Goal: Task Accomplishment & Management: Complete application form

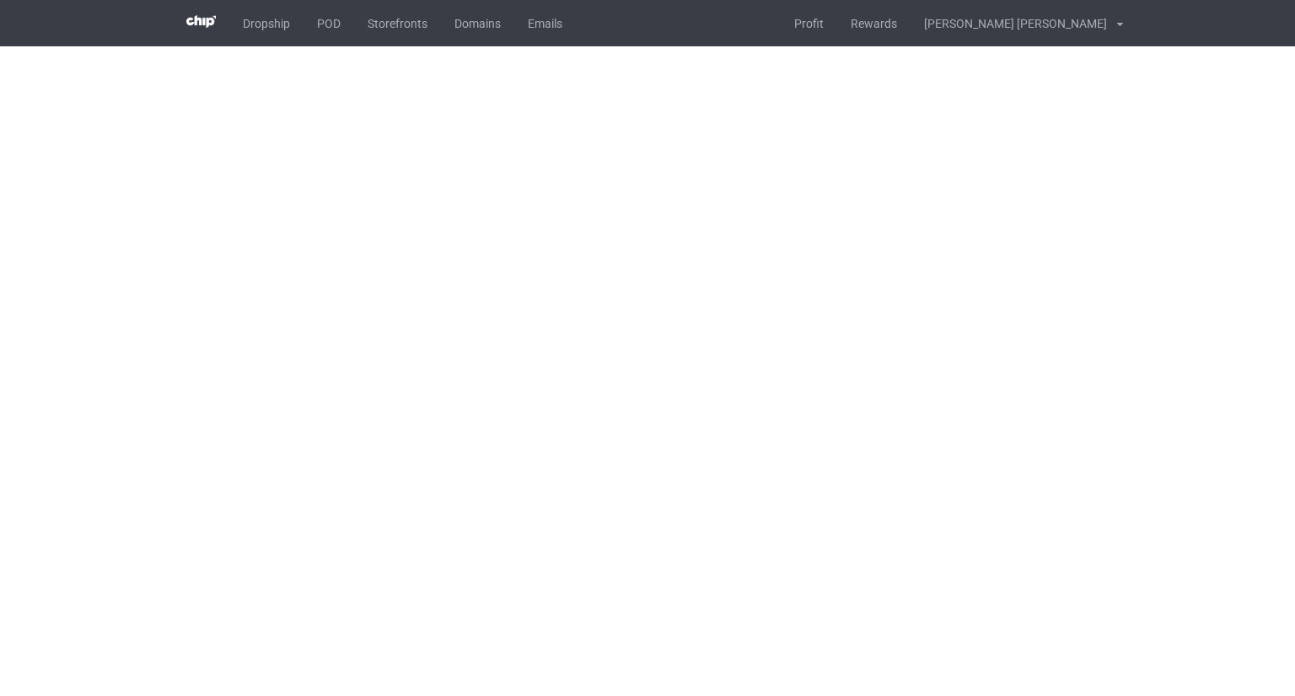
click at [863, 94] on body "Dropship POD Storefronts Domains Emails Profit Rewards [PERSON_NAME] [PERSON_NA…" at bounding box center [647, 348] width 1295 height 696
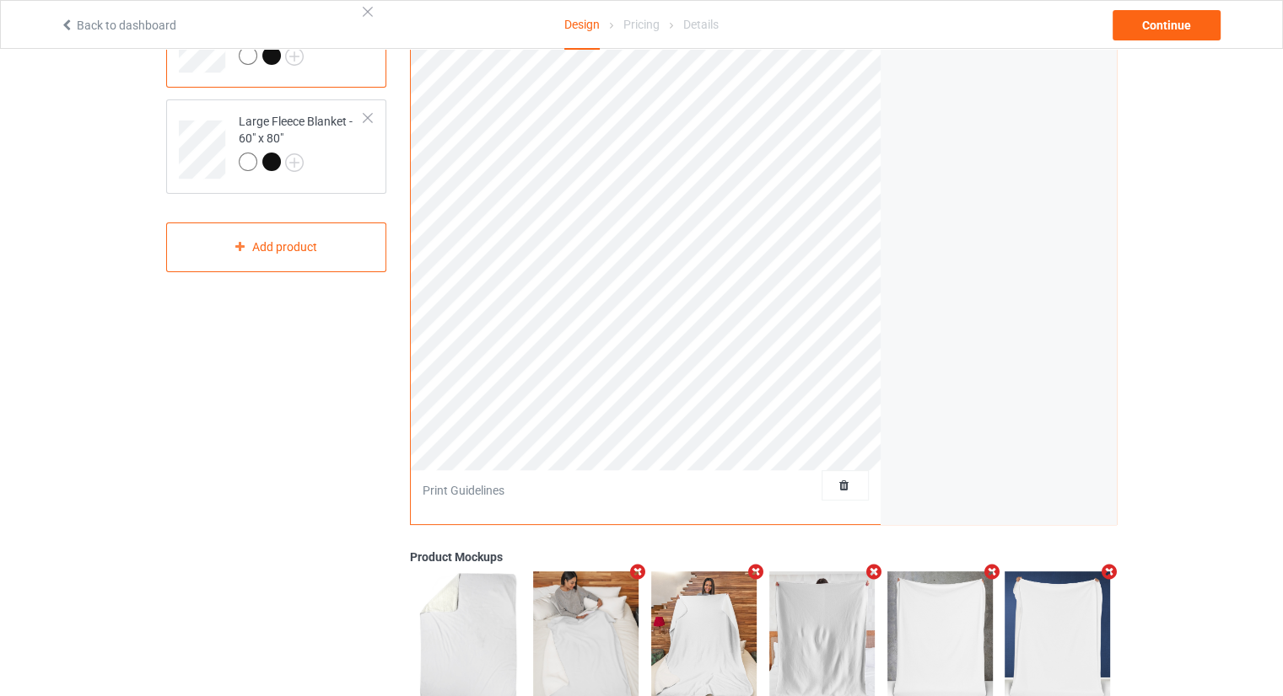
scroll to position [253, 0]
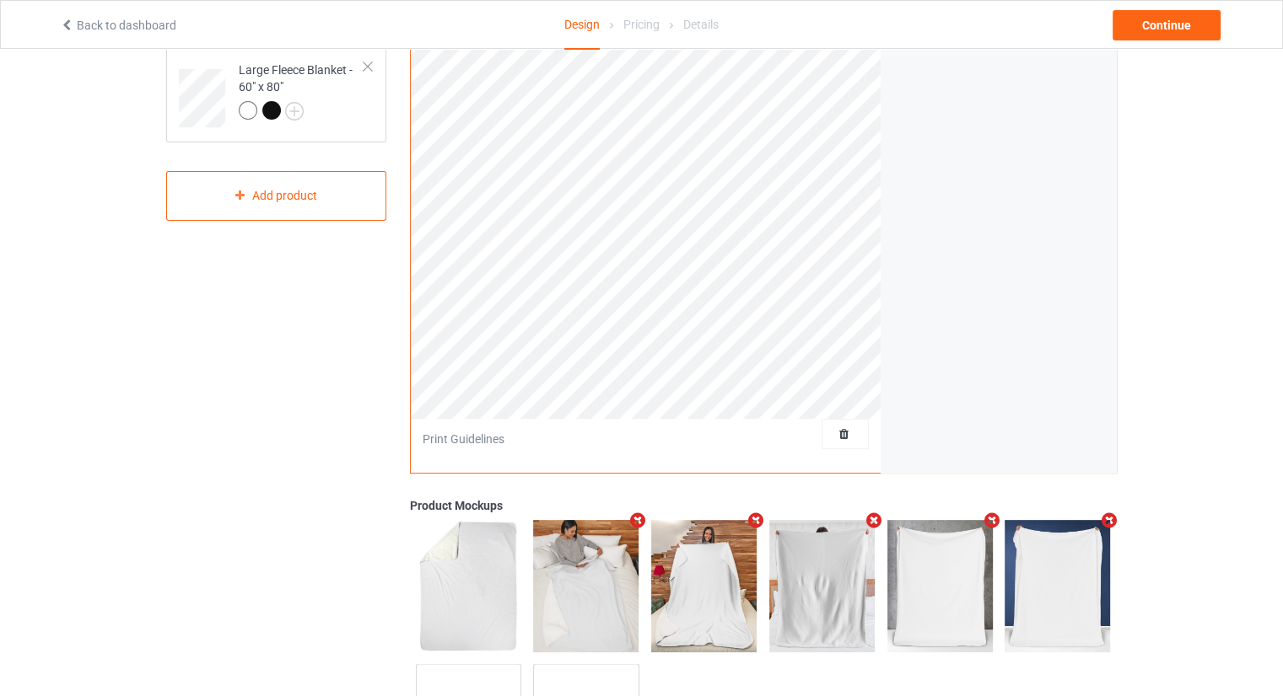
click at [842, 447] on div at bounding box center [844, 434] width 47 height 30
click at [847, 436] on span "Delete all designs" at bounding box center [805, 434] width 89 height 13
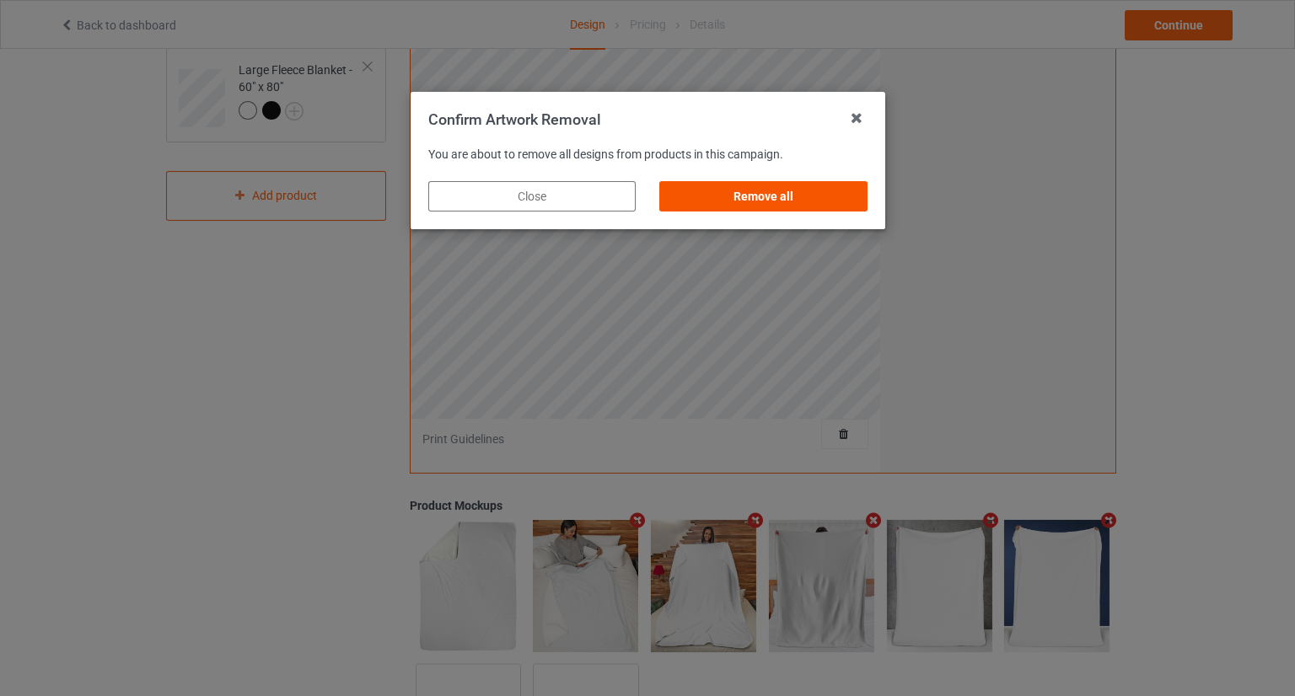
click at [766, 202] on div "Remove all" at bounding box center [762, 196] width 207 height 30
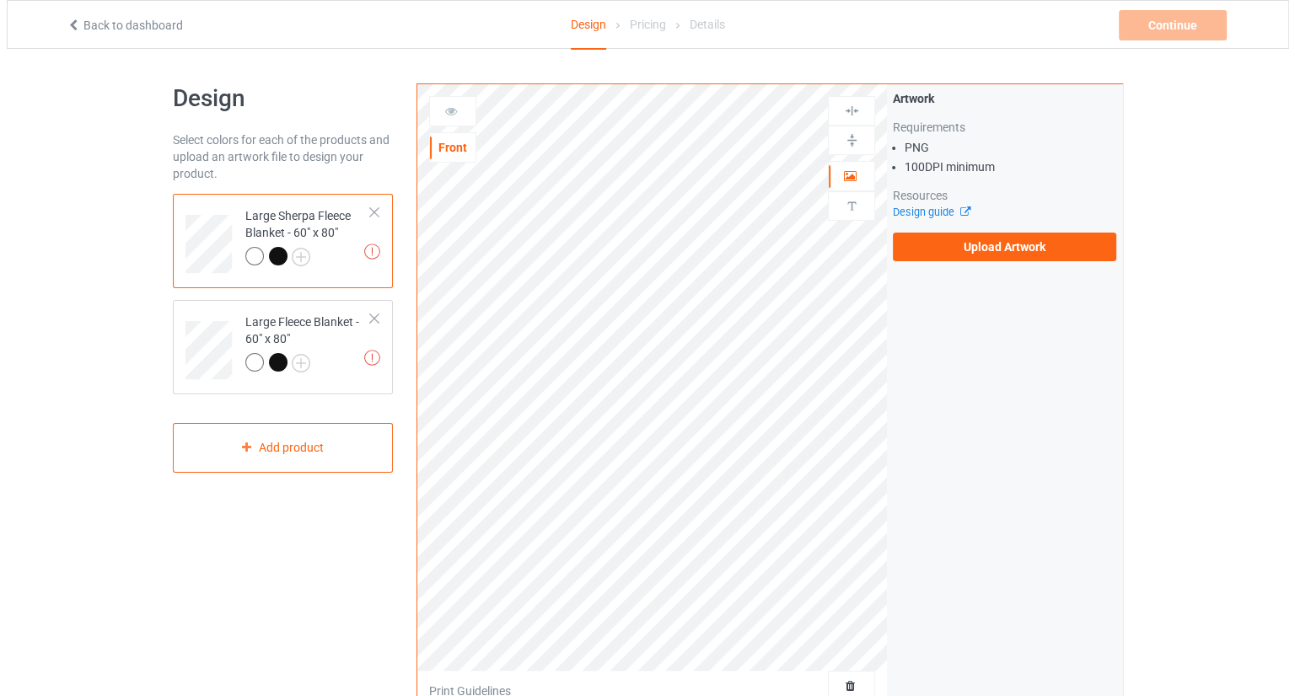
scroll to position [0, 0]
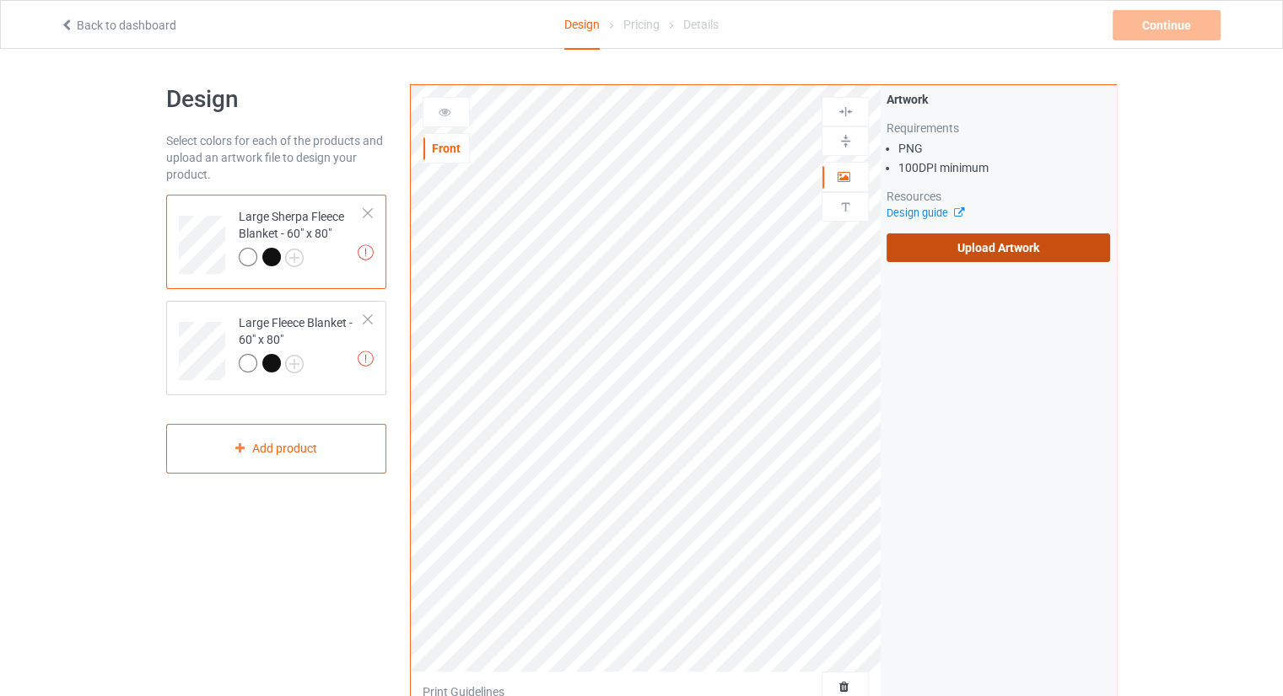
click at [927, 239] on label "Upload Artwork" at bounding box center [997, 248] width 223 height 29
click at [0, 0] on input "Upload Artwork" at bounding box center [0, 0] width 0 height 0
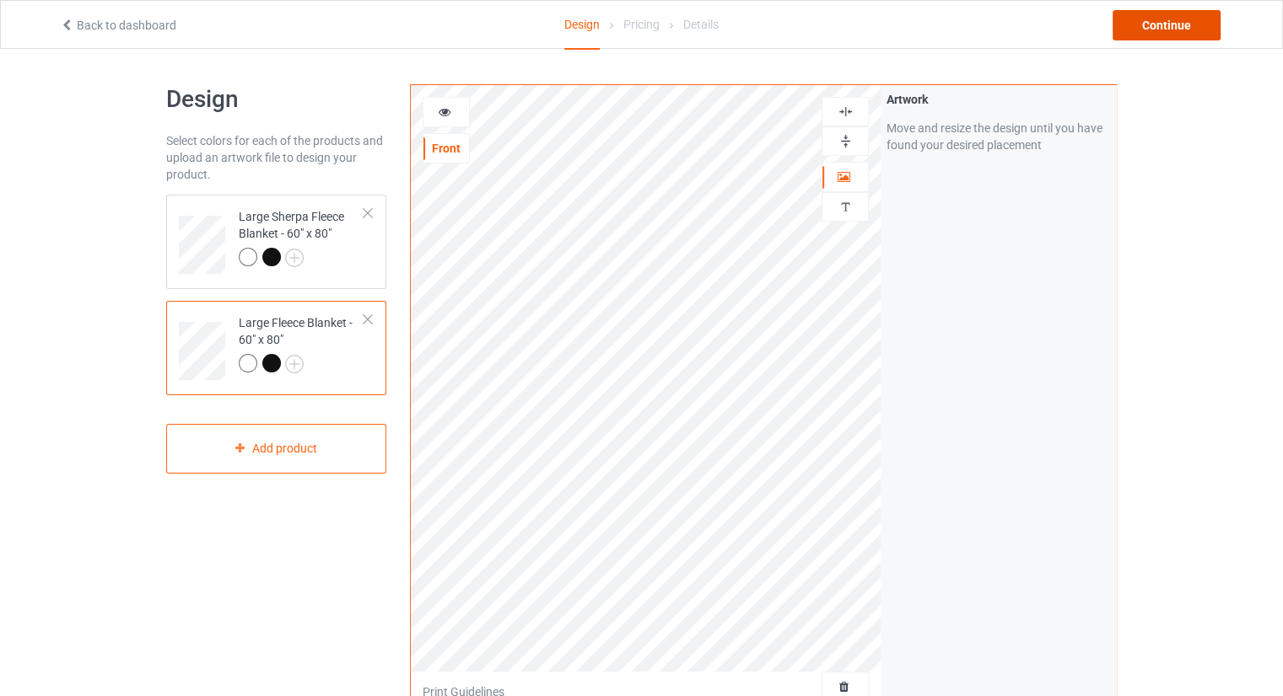
click at [1164, 25] on div "Continue" at bounding box center [1166, 25] width 108 height 30
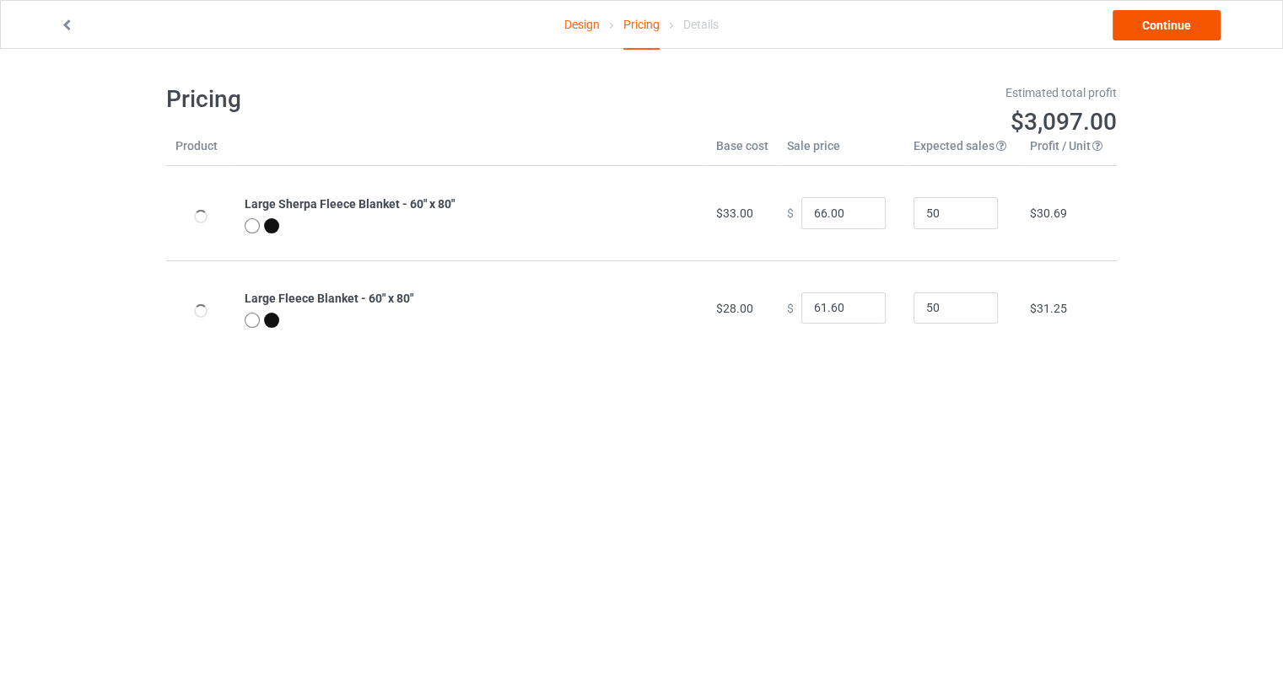
drag, startPoint x: 1155, startPoint y: 8, endPoint x: 1148, endPoint y: 24, distance: 17.7
click at [1155, 11] on div "Design Pricing Details Continue" at bounding box center [641, 24] width 1186 height 47
click at [1148, 27] on link "Continue" at bounding box center [1166, 25] width 108 height 30
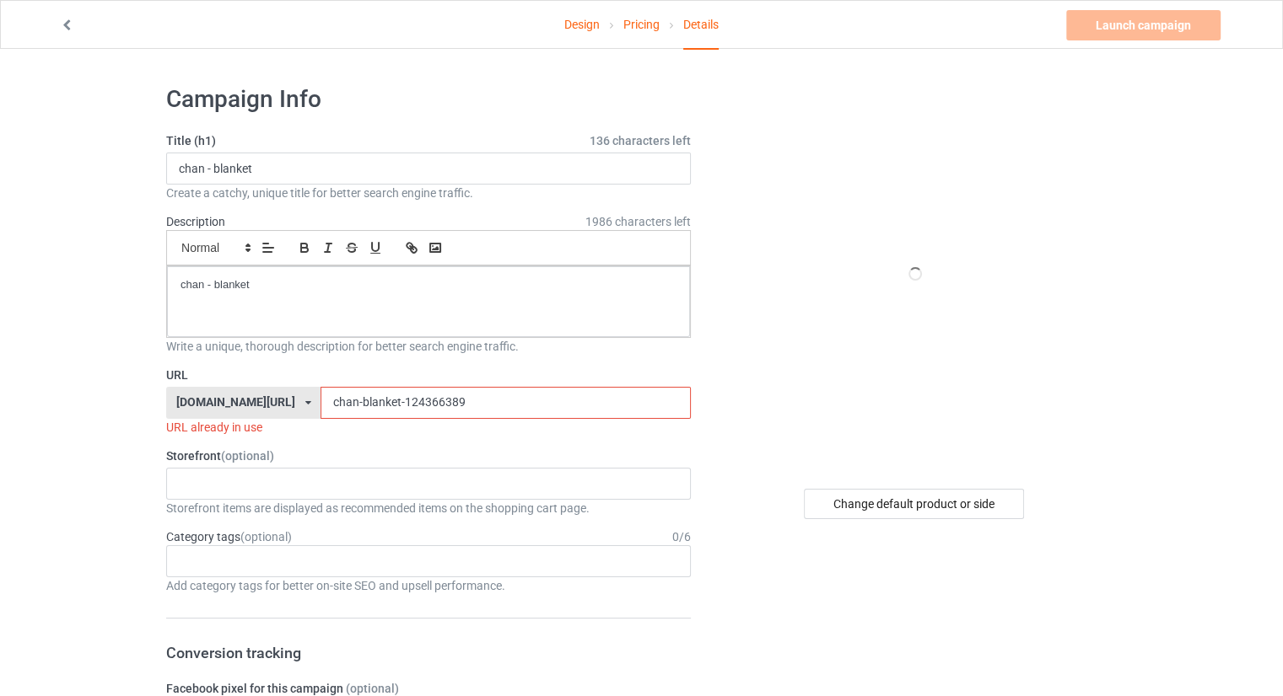
click at [471, 410] on input "chan-blanket-124366389" at bounding box center [504, 403] width 369 height 32
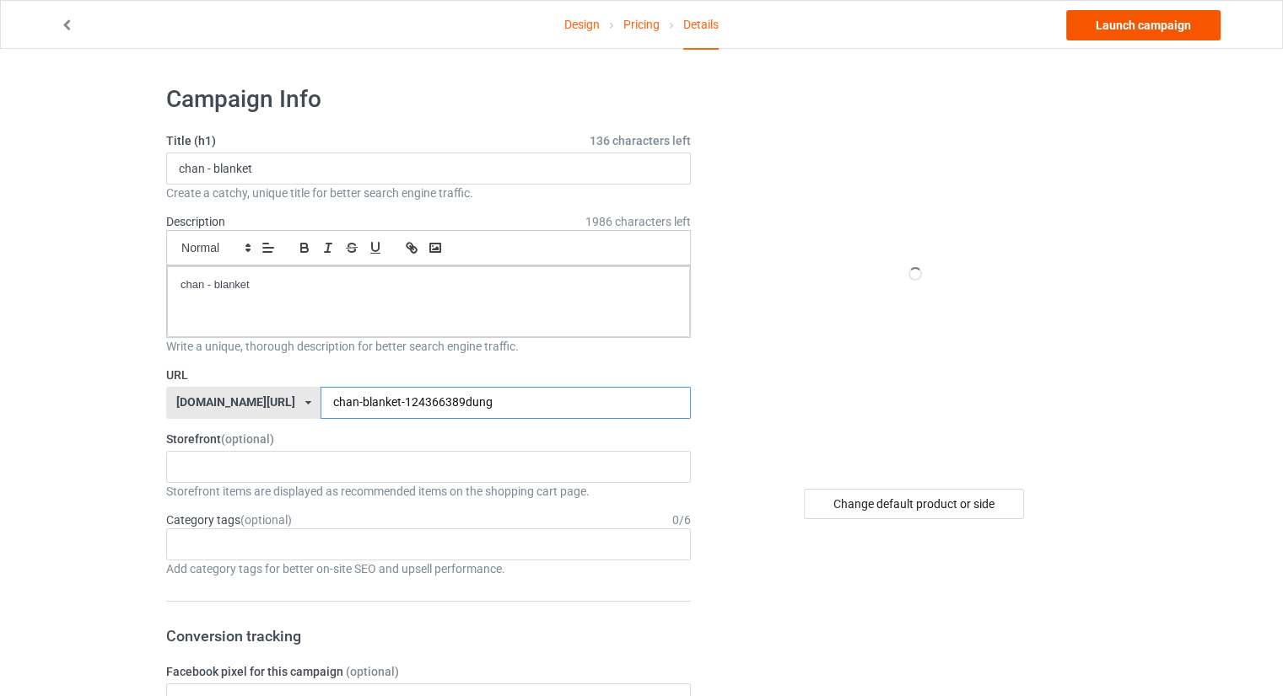
type input "chan-blanket-124366389dung"
click at [1137, 31] on link "Launch campaign" at bounding box center [1143, 25] width 154 height 30
